Goal: Find specific page/section: Find specific page/section

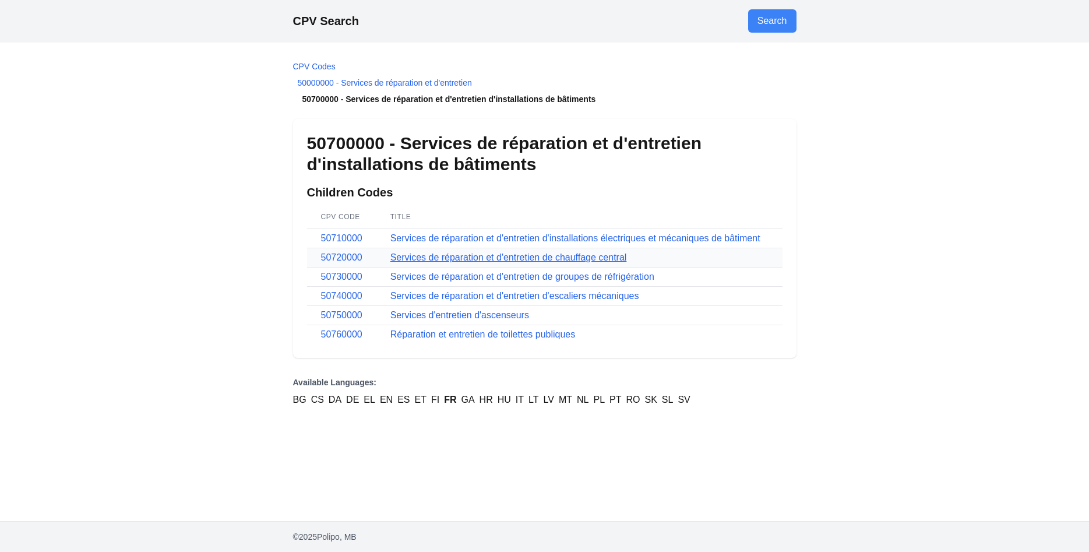
click at [441, 258] on link "Services de réparation et d'entretien de chauffage central" at bounding box center [509, 257] width 237 height 10
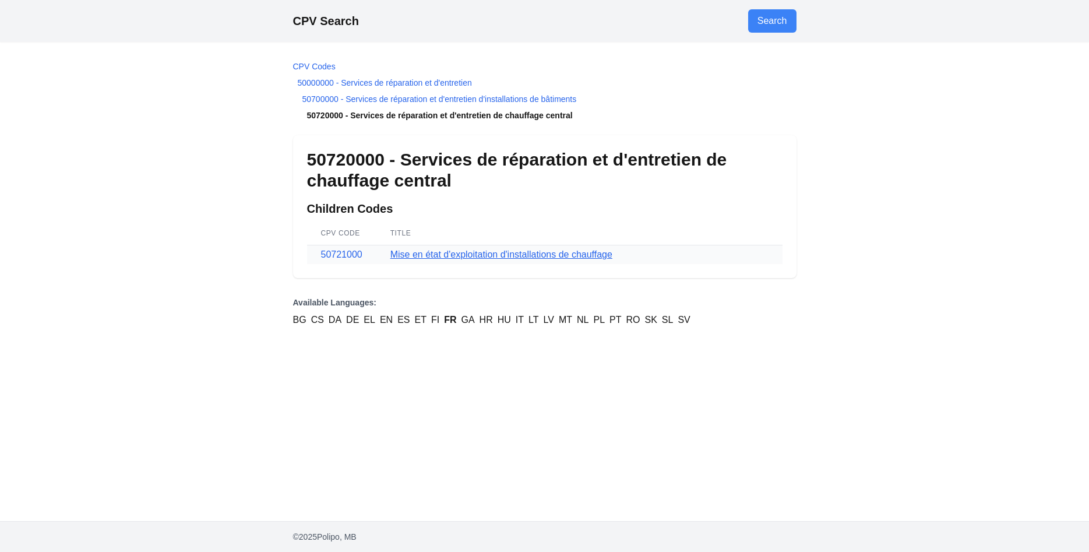
click at [444, 258] on link "Mise en état d'exploitation d'installations de chauffage" at bounding box center [502, 254] width 222 height 10
